Goal: Transaction & Acquisition: Purchase product/service

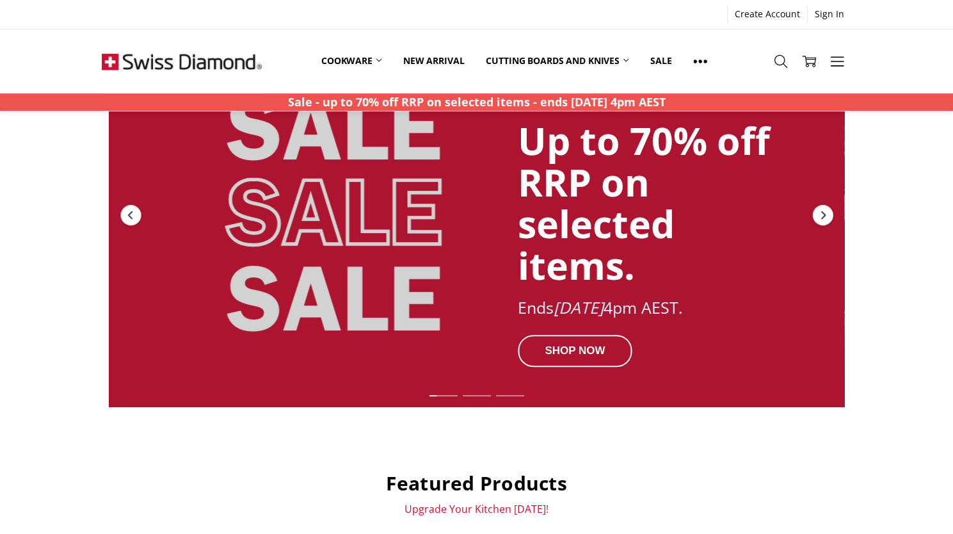
scroll to position [126, 0]
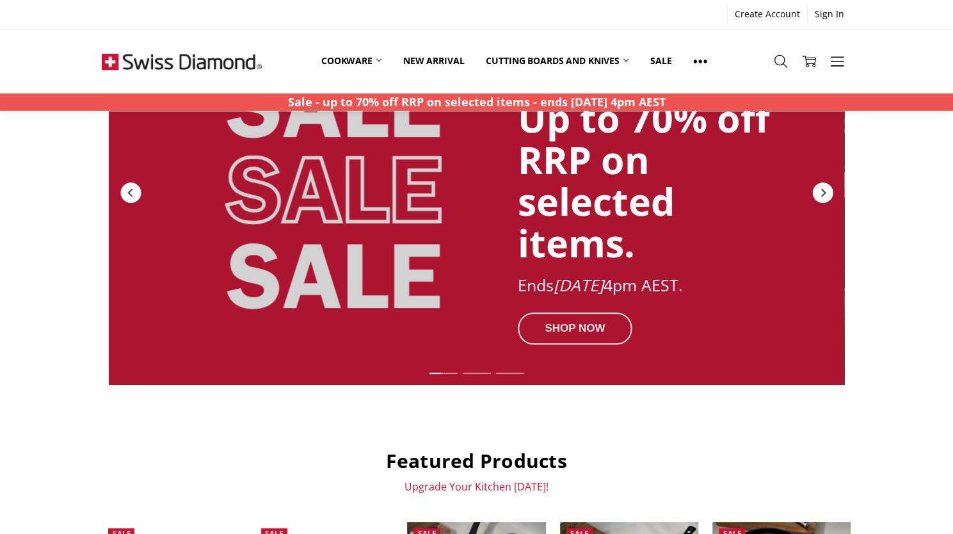
click at [569, 322] on div "SHOP NOW" at bounding box center [575, 328] width 115 height 32
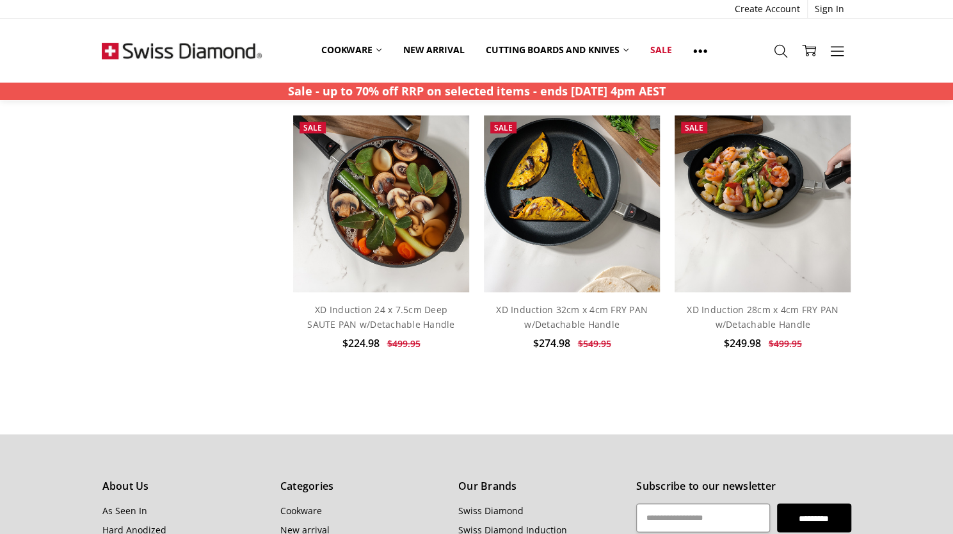
scroll to position [1007, 0]
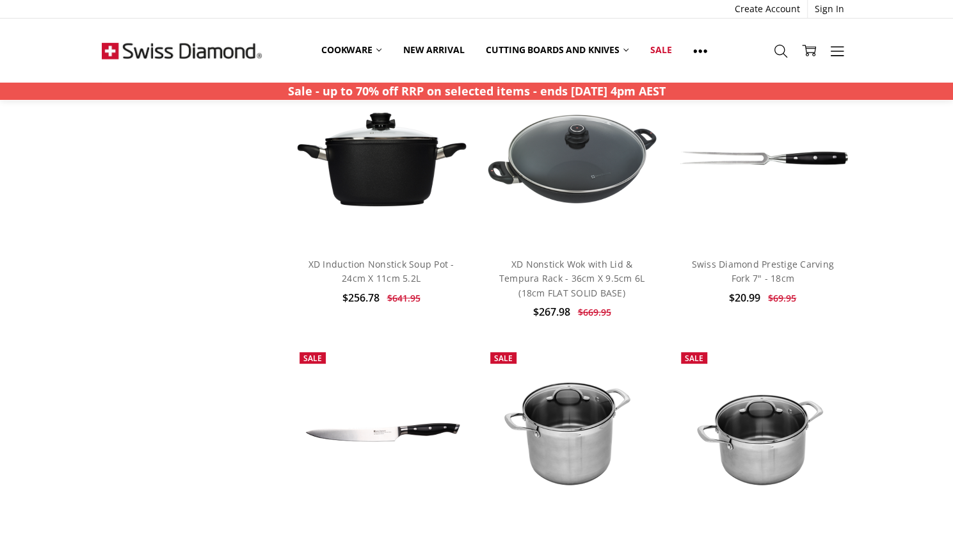
scroll to position [5430, 0]
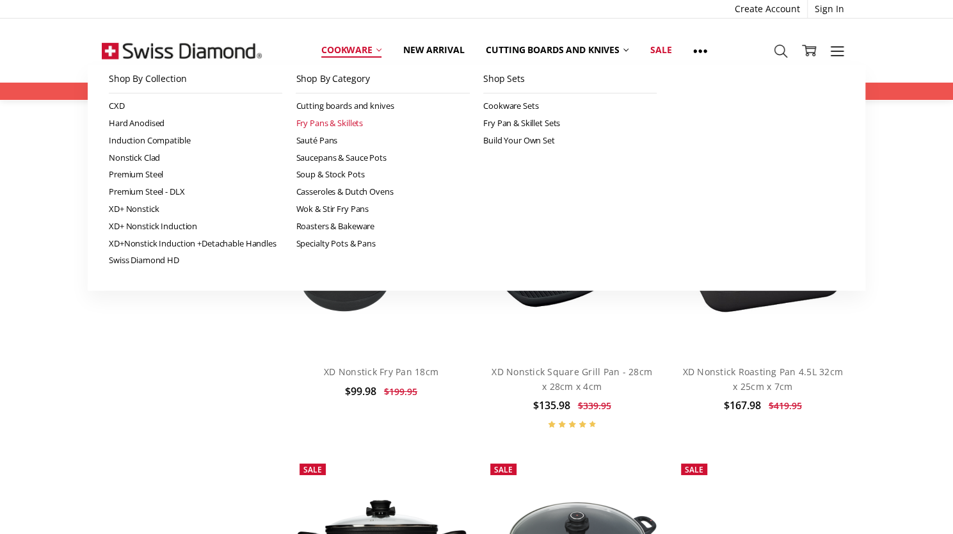
click at [329, 117] on link "Fry Pans & Skillets" at bounding box center [383, 123] width 174 height 17
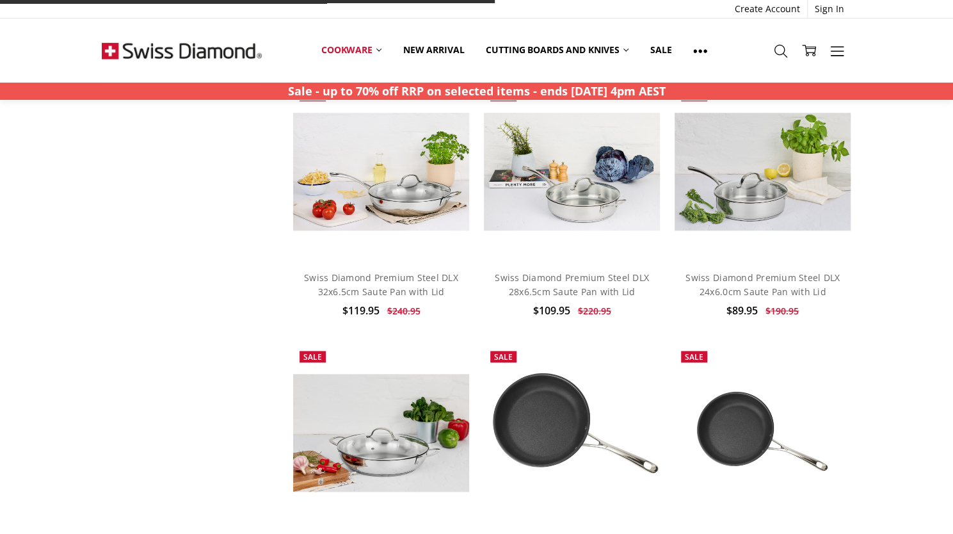
scroll to position [651, 0]
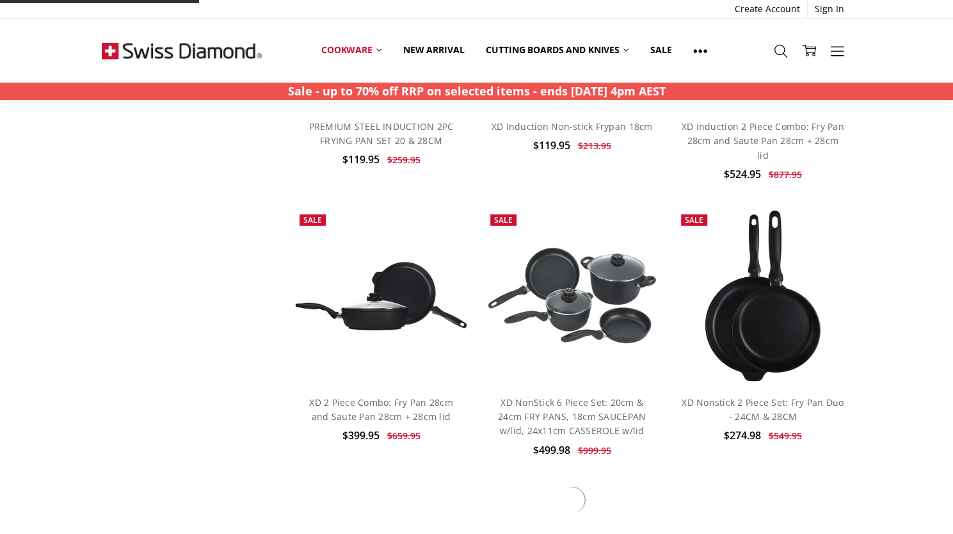
scroll to position [1892, 0]
